Goal: Task Accomplishment & Management: Manage account settings

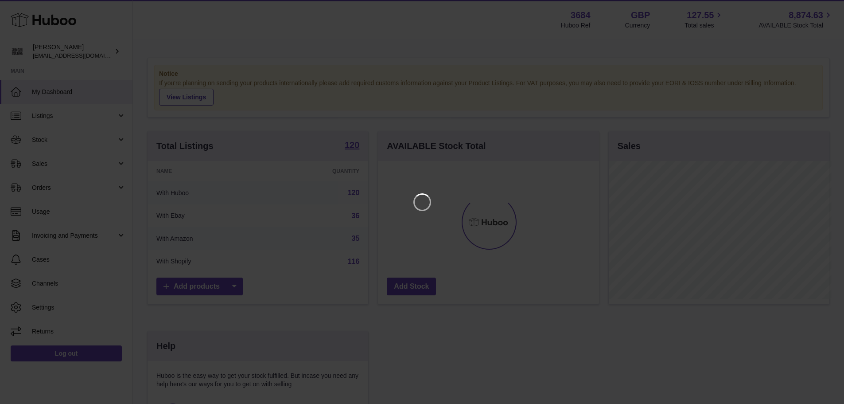
scroll to position [138, 223]
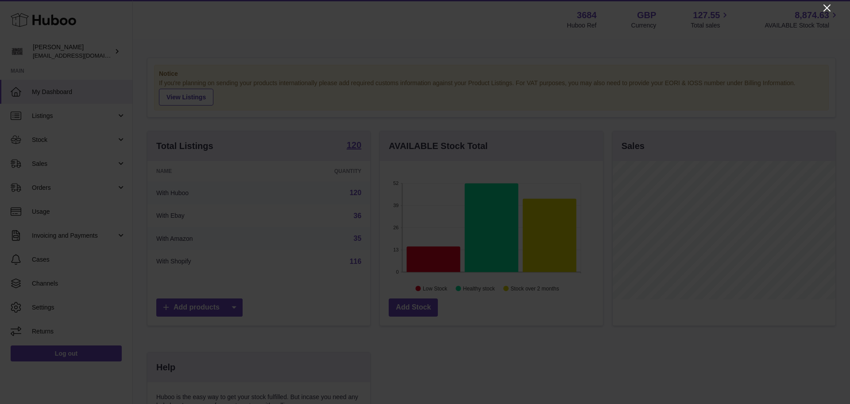
click at [829, 7] on icon "Close" at bounding box center [827, 7] width 7 height 7
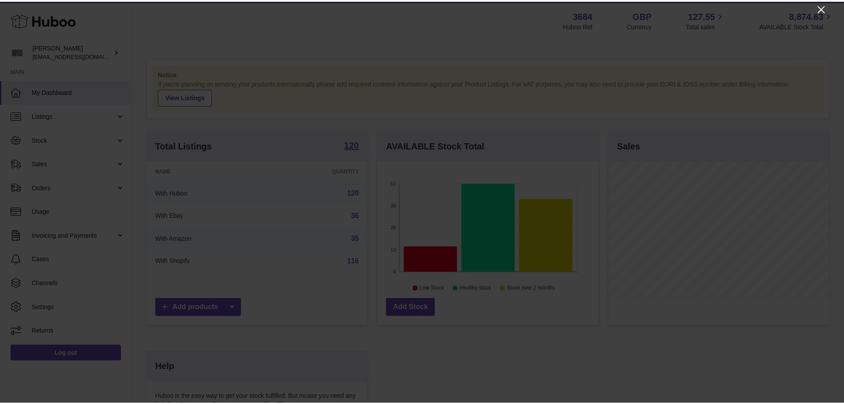
scroll to position [442804, 442722]
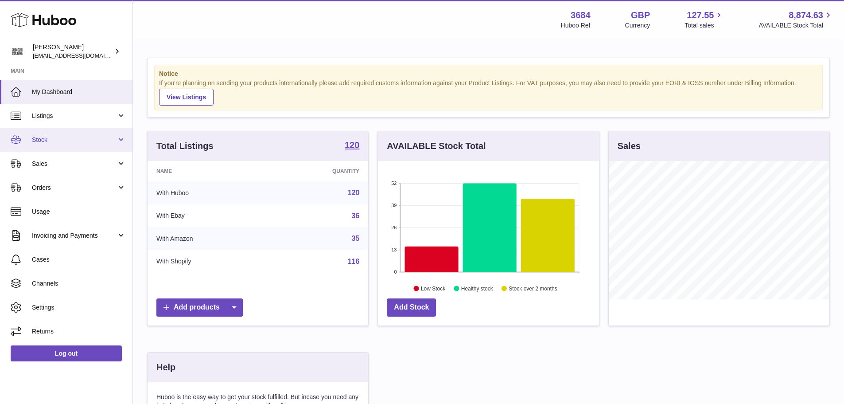
click at [67, 141] on span "Stock" at bounding box center [74, 140] width 85 height 8
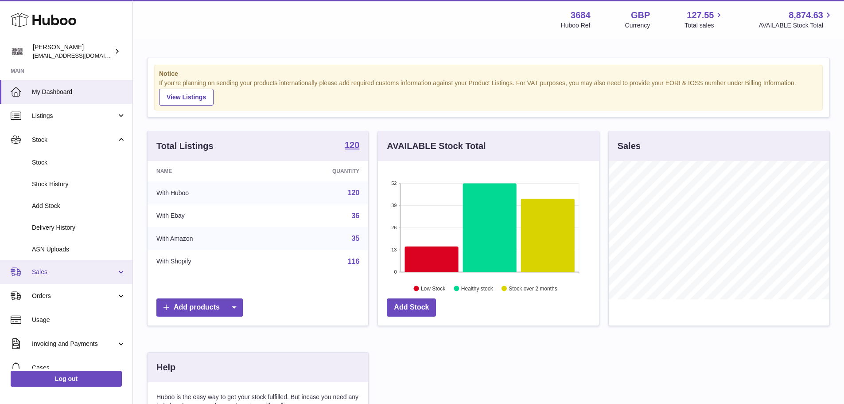
click at [40, 267] on link "Sales" at bounding box center [66, 272] width 132 height 24
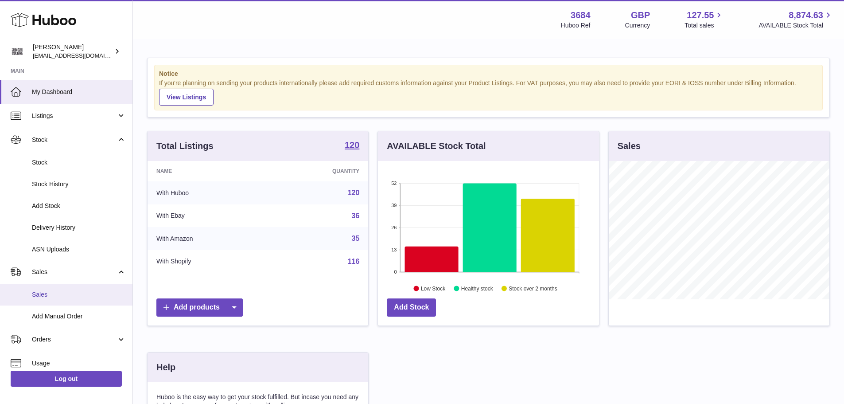
click at [57, 290] on span "Sales" at bounding box center [79, 294] width 94 height 8
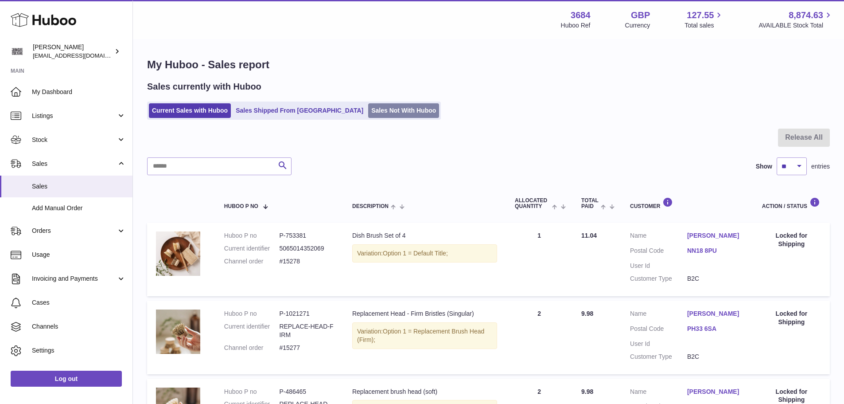
click at [368, 113] on link "Sales Not With Huboo" at bounding box center [403, 110] width 71 height 15
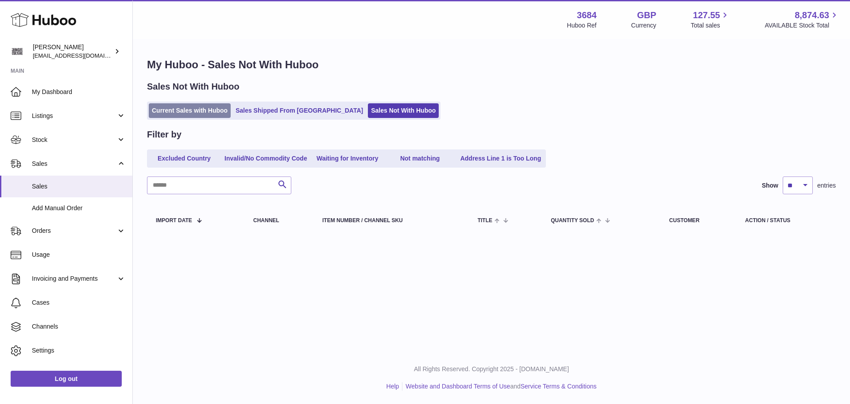
click at [190, 110] on link "Current Sales with Huboo" at bounding box center [190, 110] width 82 height 15
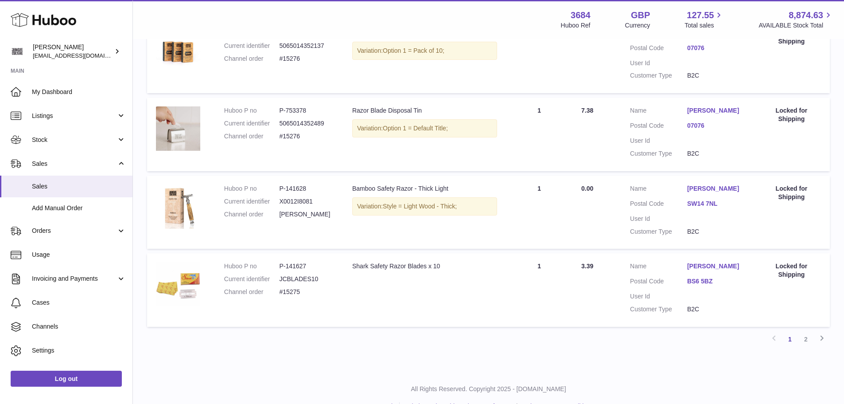
scroll to position [689, 0]
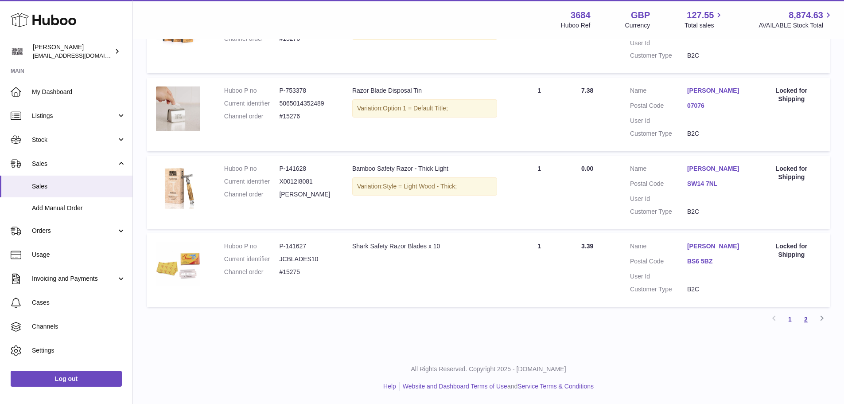
click at [813, 318] on link "2" at bounding box center [806, 319] width 16 height 16
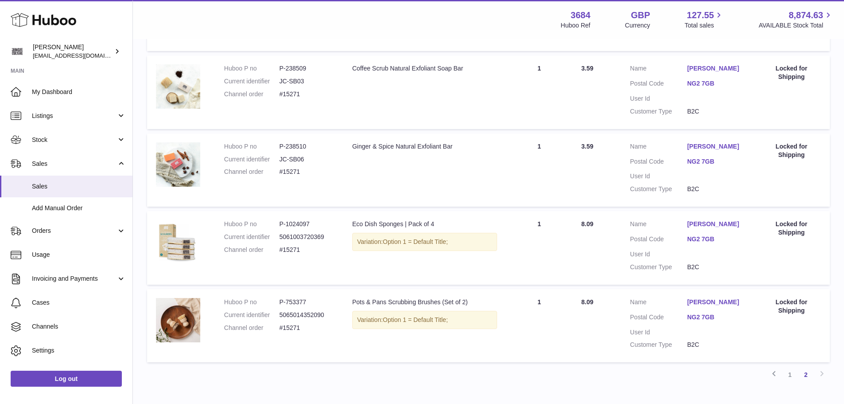
scroll to position [456, 0]
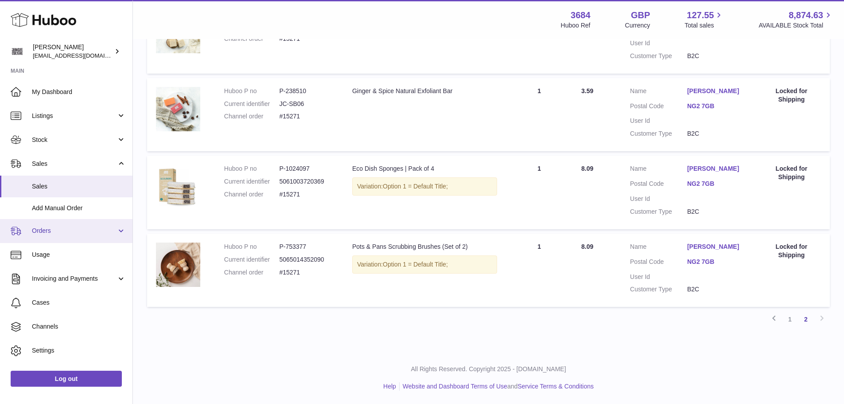
click at [68, 229] on span "Orders" at bounding box center [74, 230] width 85 height 8
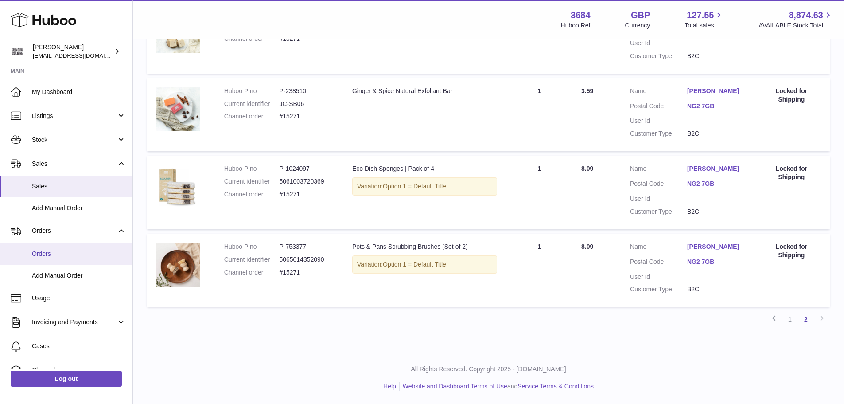
click at [58, 257] on span "Orders" at bounding box center [79, 253] width 94 height 8
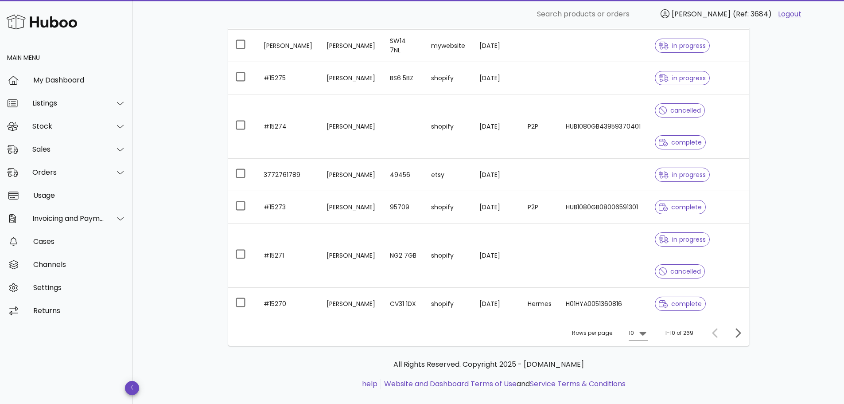
scroll to position [243, 0]
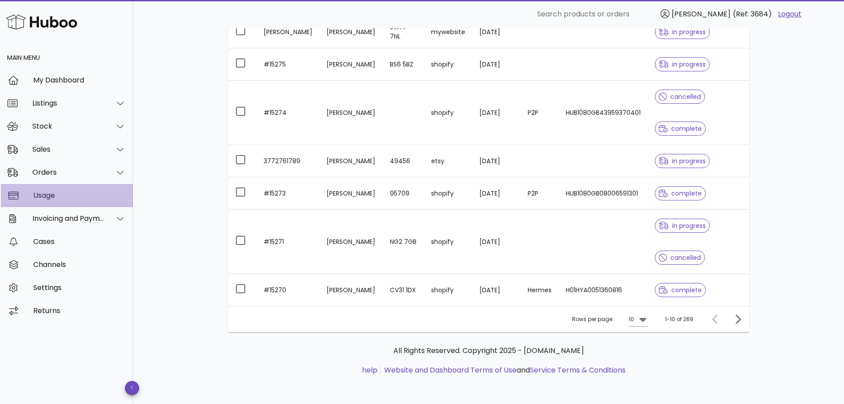
click at [56, 198] on div "Usage" at bounding box center [79, 195] width 93 height 8
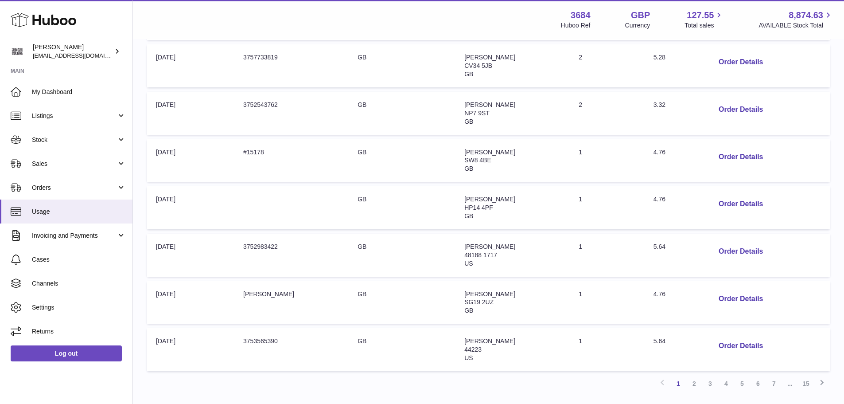
scroll to position [310, 0]
click at [695, 386] on link "2" at bounding box center [694, 382] width 16 height 16
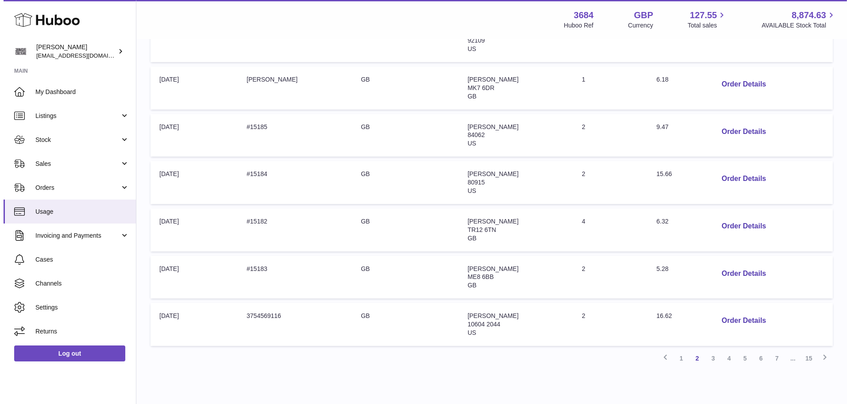
scroll to position [350, 0]
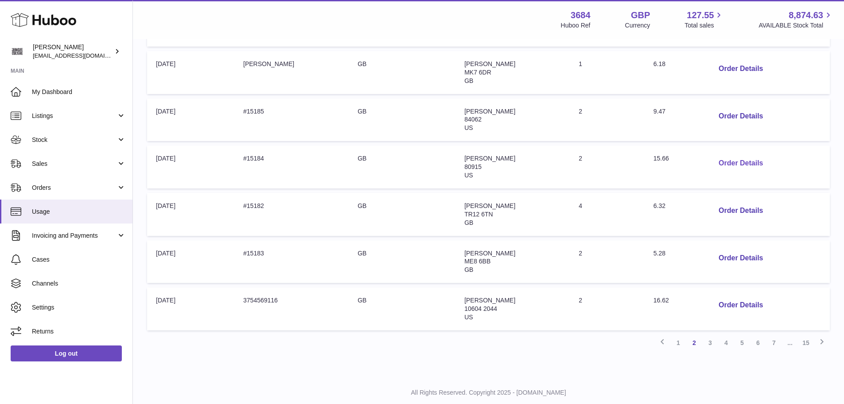
click at [750, 159] on button "Order Details" at bounding box center [740, 163] width 58 height 18
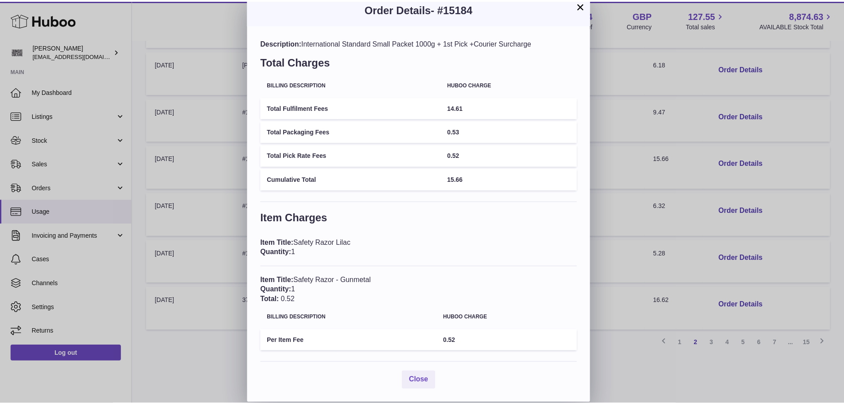
scroll to position [0, 0]
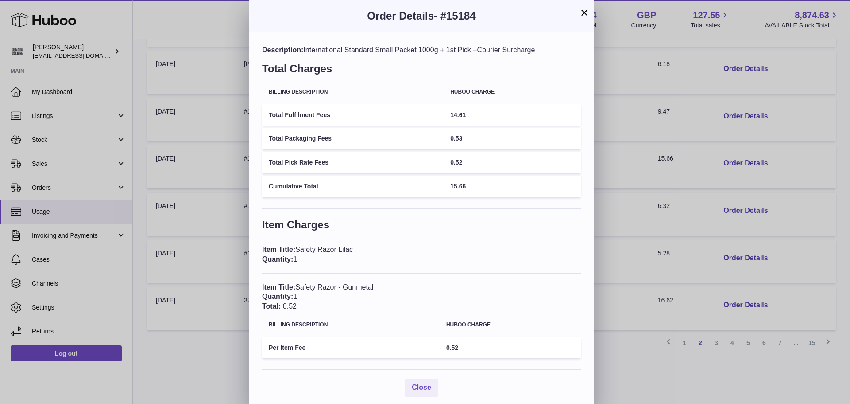
click at [586, 13] on button "×" at bounding box center [584, 12] width 11 height 11
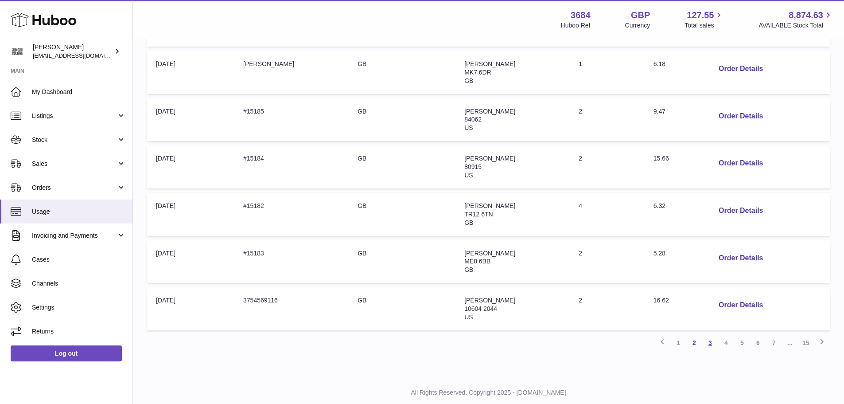
click at [708, 344] on link "3" at bounding box center [710, 342] width 16 height 16
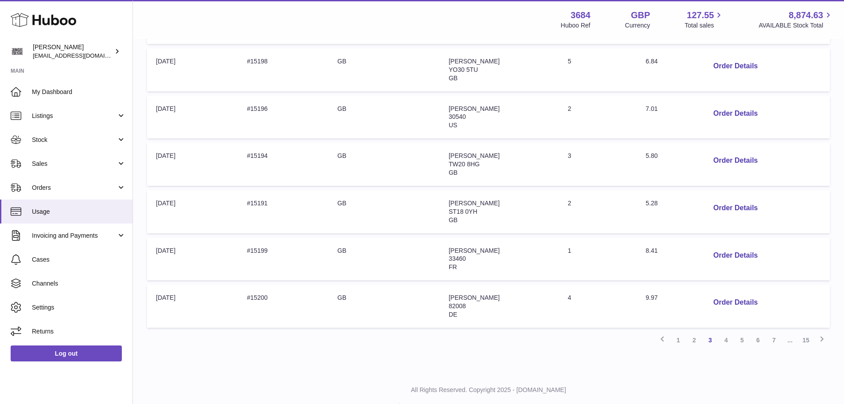
scroll to position [373, 0]
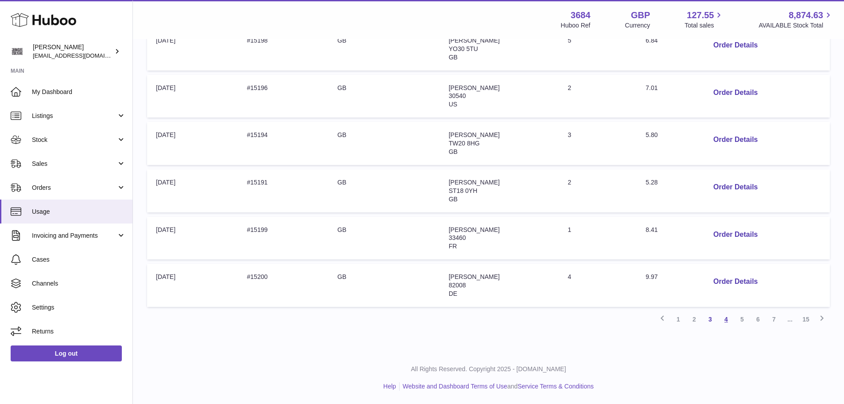
click at [727, 317] on link "4" at bounding box center [726, 319] width 16 height 16
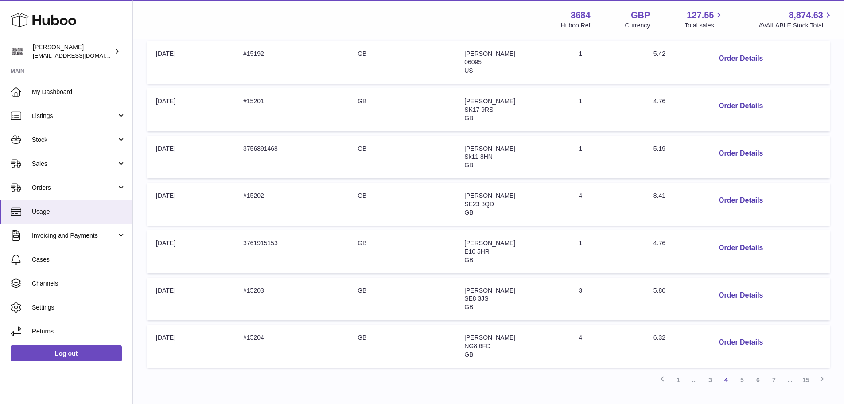
scroll to position [373, 0]
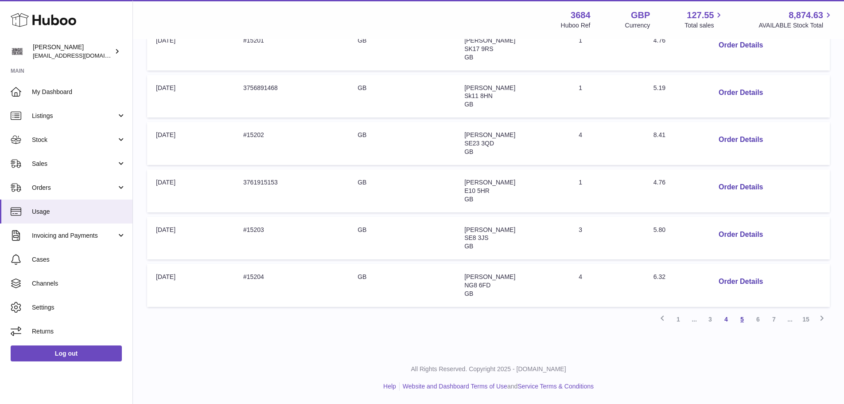
click at [742, 324] on link "5" at bounding box center [742, 319] width 16 height 16
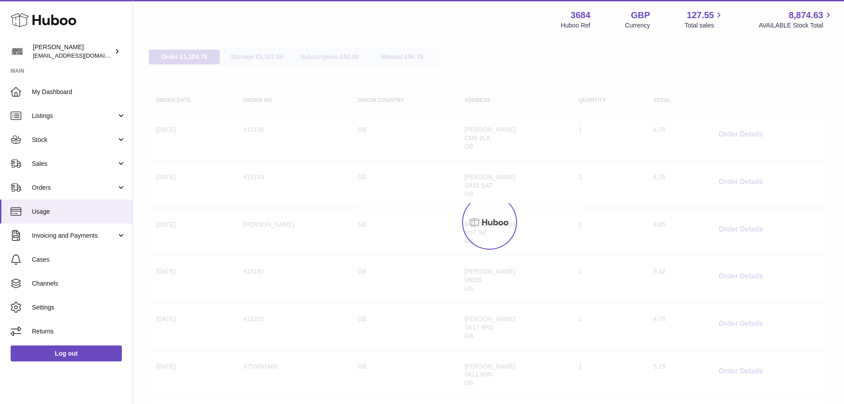
scroll to position [40, 0]
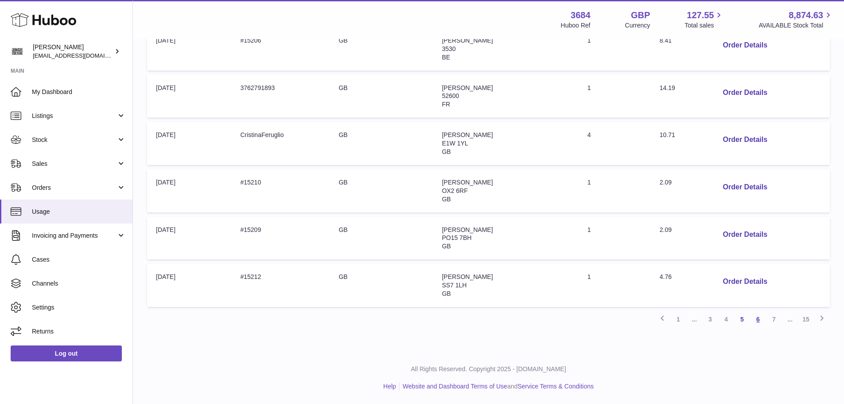
click at [761, 322] on link "6" at bounding box center [758, 319] width 16 height 16
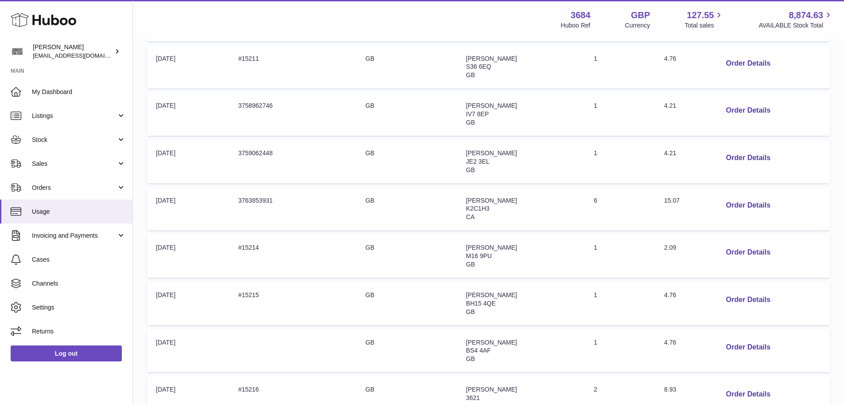
scroll to position [373, 0]
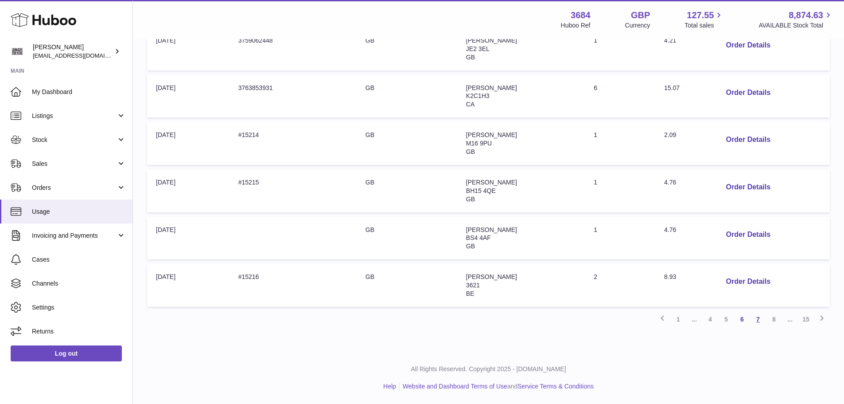
click at [759, 322] on link "7" at bounding box center [758, 319] width 16 height 16
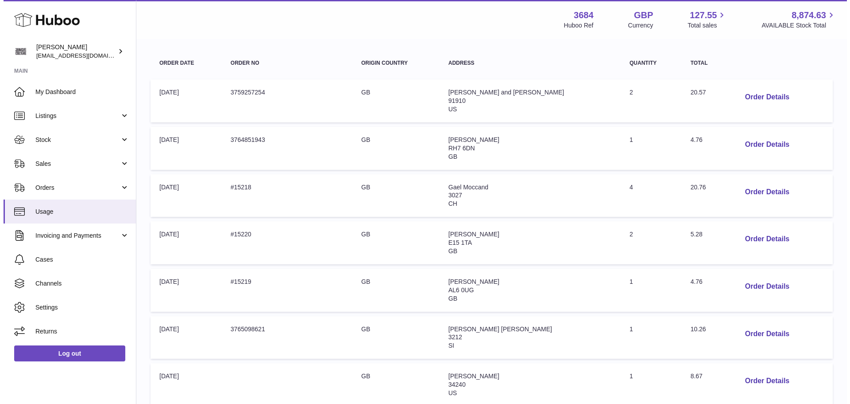
scroll to position [128, 0]
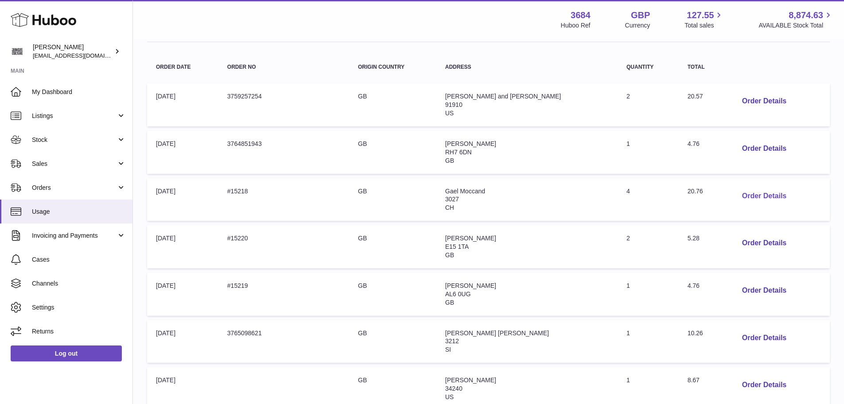
click at [744, 195] on button "Order Details" at bounding box center [764, 196] width 58 height 18
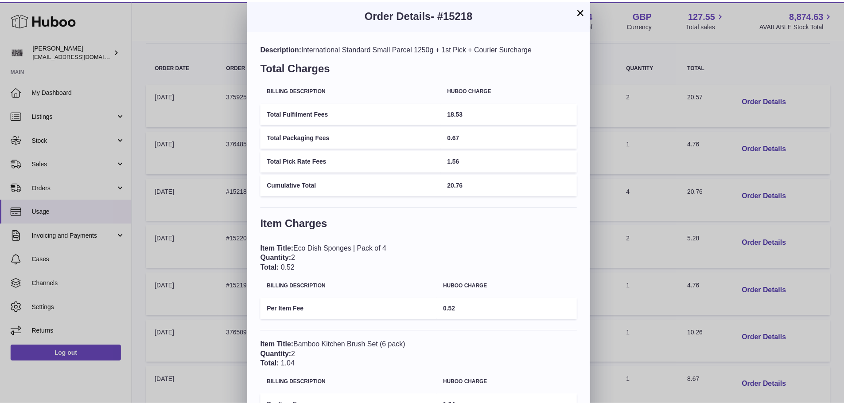
scroll to position [0, 0]
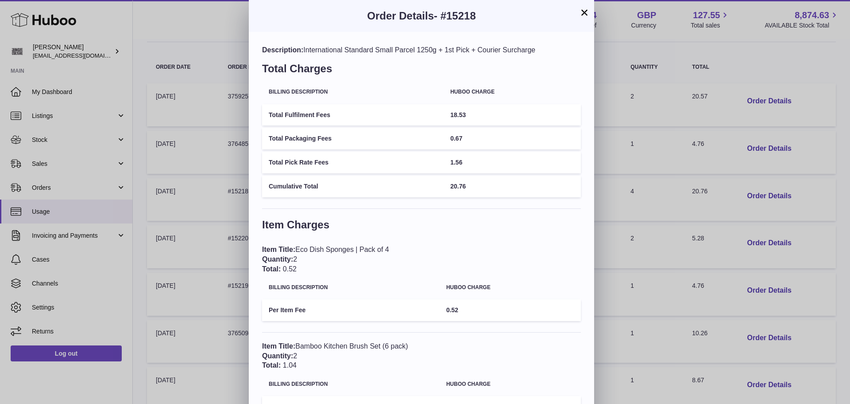
click at [586, 13] on button "×" at bounding box center [584, 12] width 11 height 11
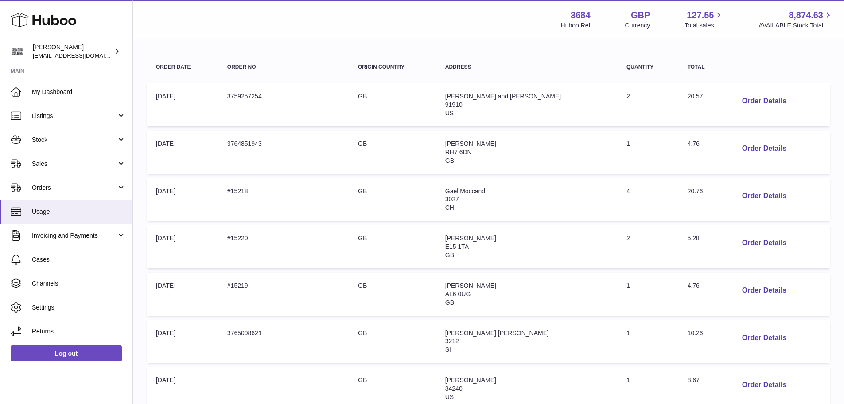
click at [458, 237] on span "[PERSON_NAME]" at bounding box center [470, 237] width 51 height 7
click at [252, 240] on td "Order no: #15220" at bounding box center [283, 246] width 131 height 43
